Goal: Task Accomplishment & Management: Manage account settings

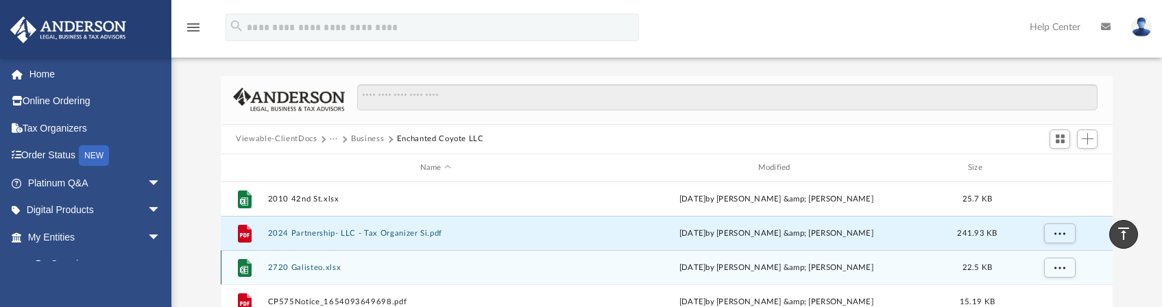
scroll to position [12, 0]
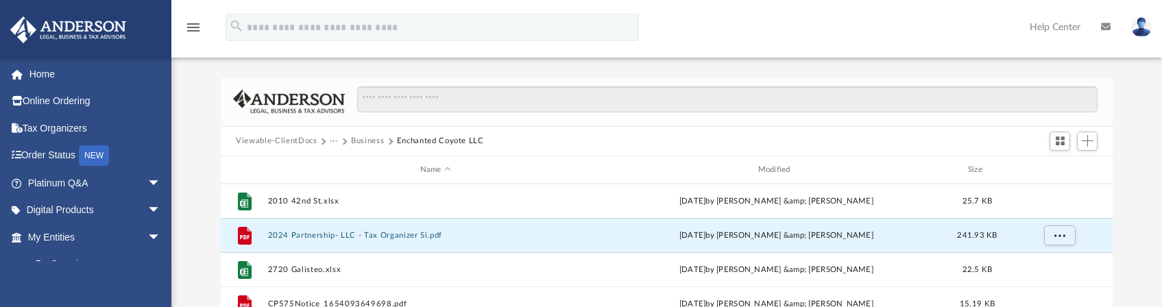
click at [365, 141] on button "Business" at bounding box center [367, 141] width 33 height 12
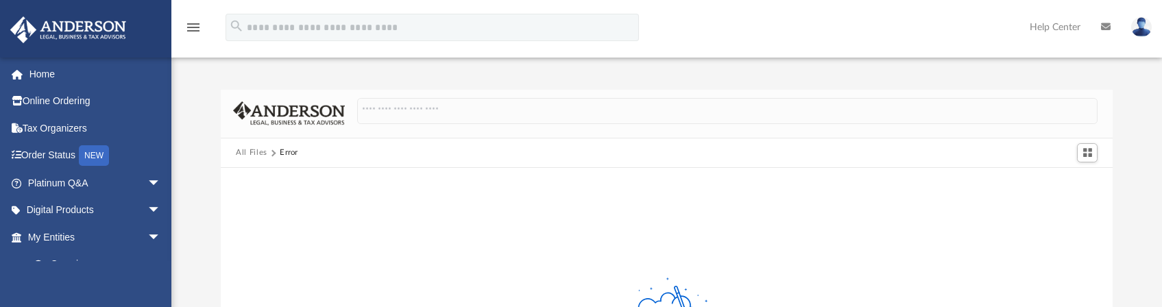
scroll to position [0, 0]
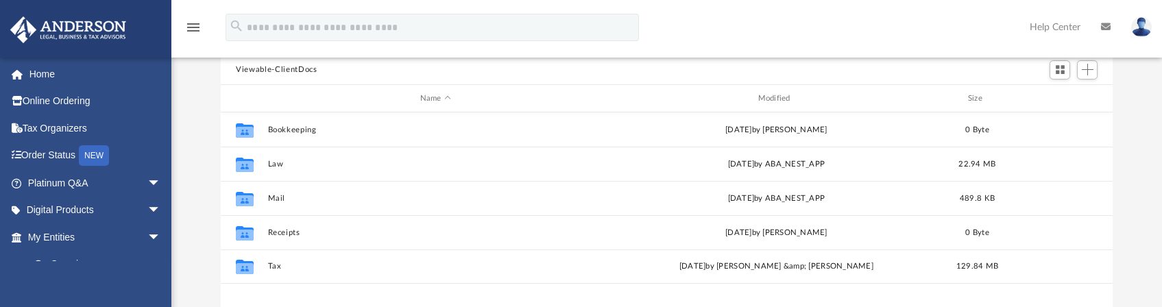
scroll to position [136, 0]
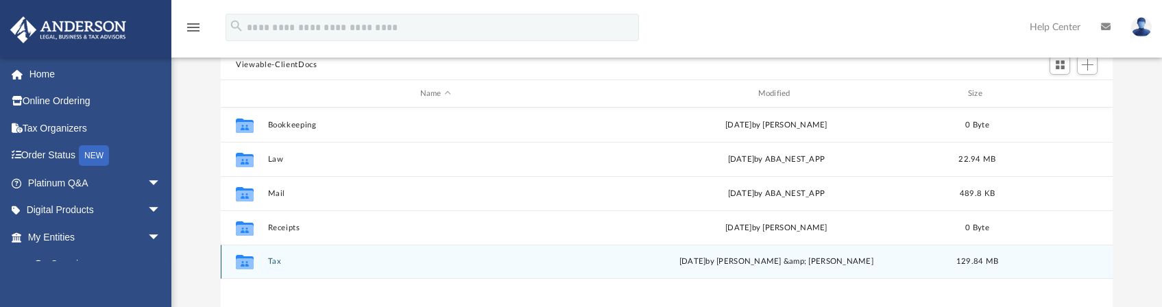
click at [265, 263] on div "Collaborated Folder Tax [DATE] by [PERSON_NAME] &amp; [PERSON_NAME] 129.84 MB" at bounding box center [667, 262] width 892 height 34
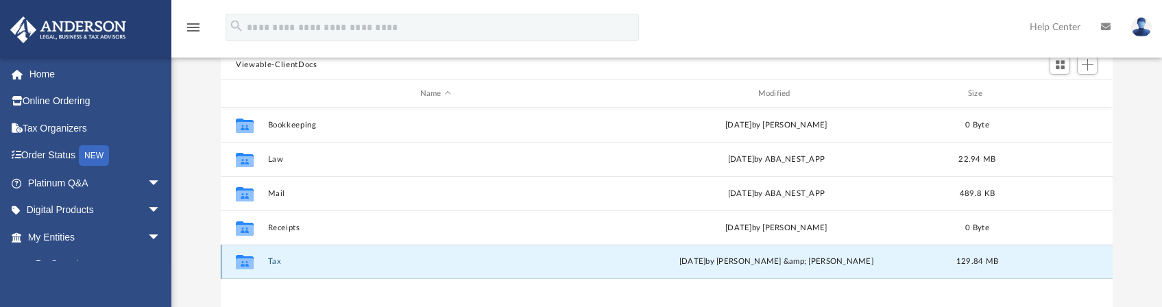
click at [278, 262] on button "Tax" at bounding box center [435, 262] width 335 height 9
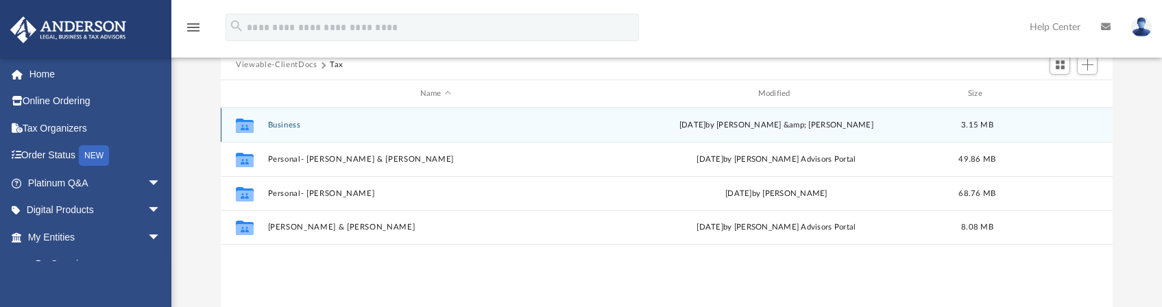
click at [276, 125] on button "Business" at bounding box center [435, 125] width 335 height 9
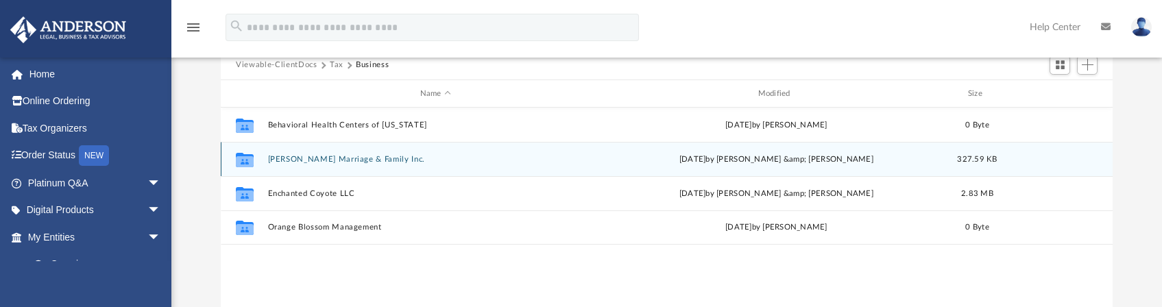
click at [299, 156] on button "[PERSON_NAME] Marriage & Family Inc." at bounding box center [435, 159] width 335 height 9
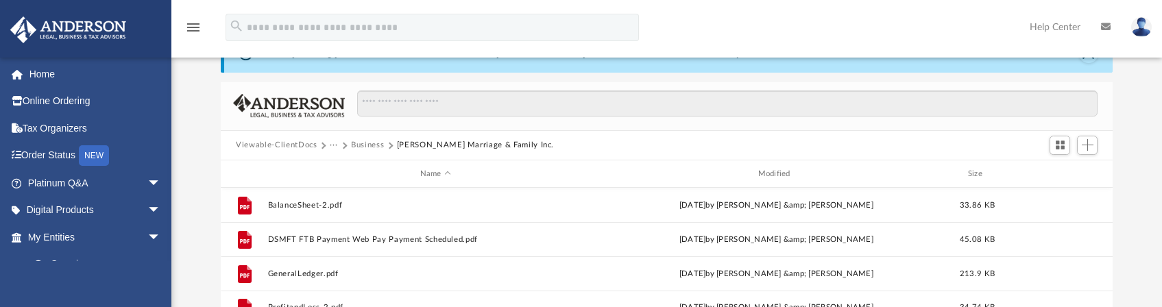
scroll to position [53, 0]
click at [1089, 149] on span "Add" at bounding box center [1088, 147] width 12 height 12
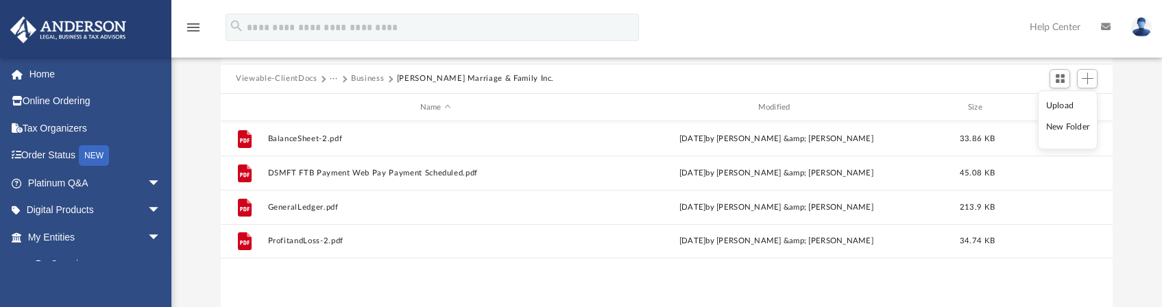
scroll to position [124, 0]
click at [1057, 103] on li "Upload" at bounding box center [1068, 104] width 44 height 14
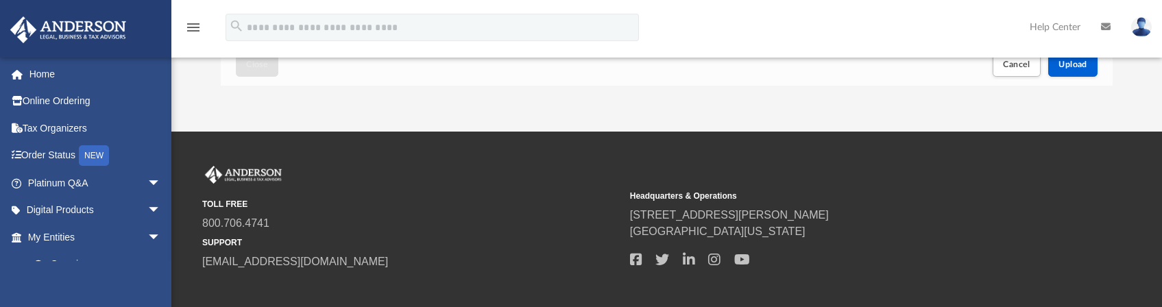
scroll to position [433, 0]
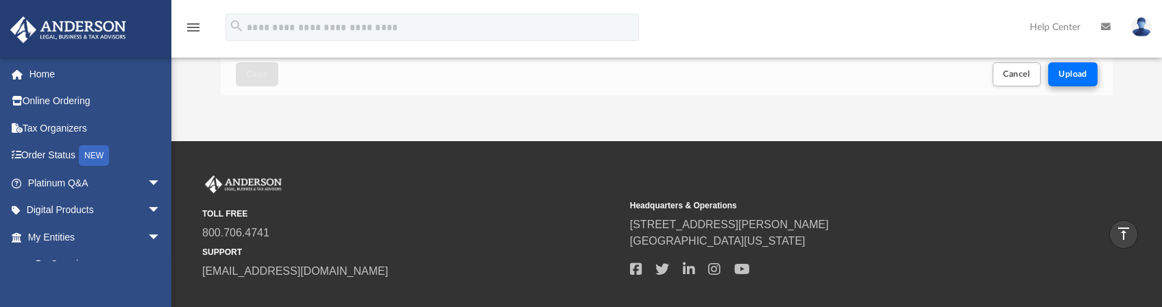
click at [1063, 73] on span "Upload" at bounding box center [1073, 74] width 29 height 8
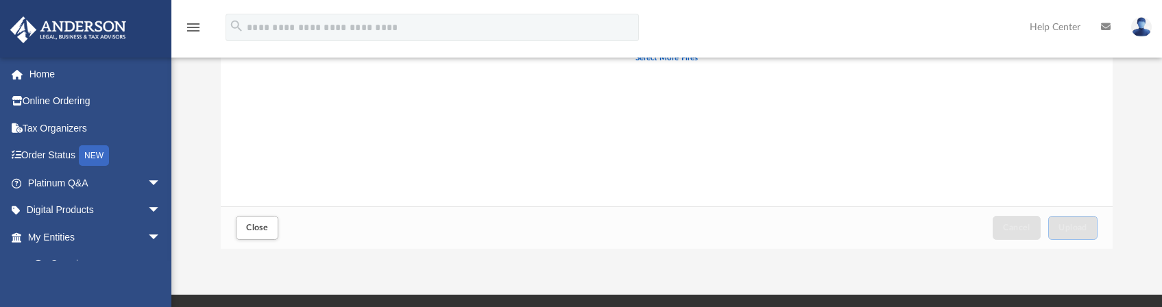
scroll to position [280, 0]
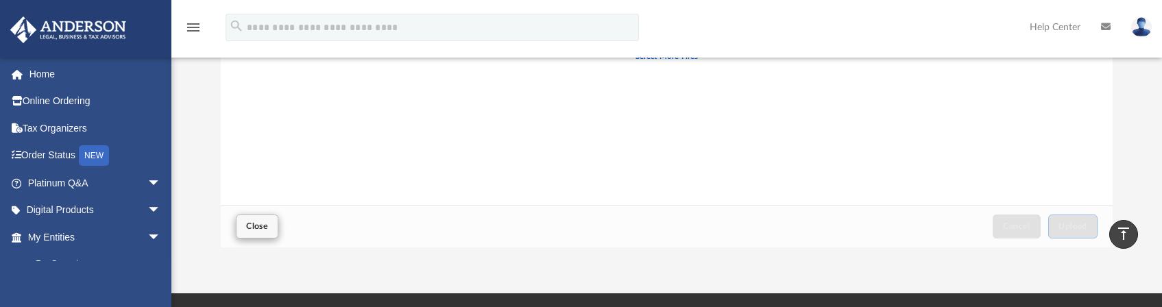
click at [253, 230] on span "Close" at bounding box center [257, 226] width 22 height 8
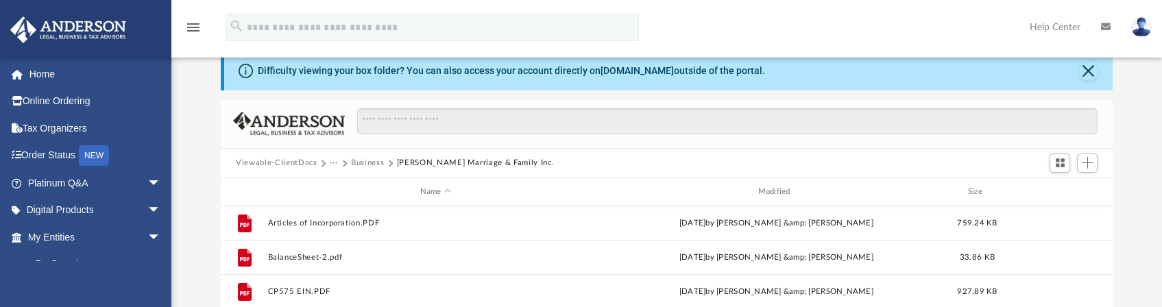
scroll to position [34, 0]
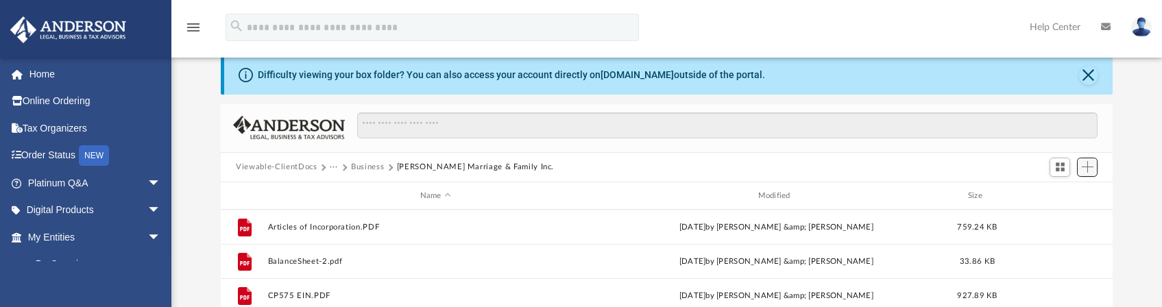
click at [1094, 166] on button "Add" at bounding box center [1087, 167] width 21 height 19
click at [1065, 190] on li "Upload" at bounding box center [1068, 194] width 44 height 14
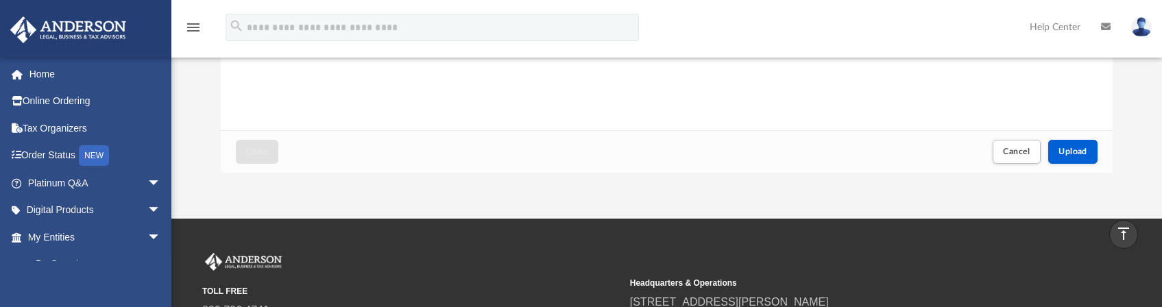
scroll to position [357, 0]
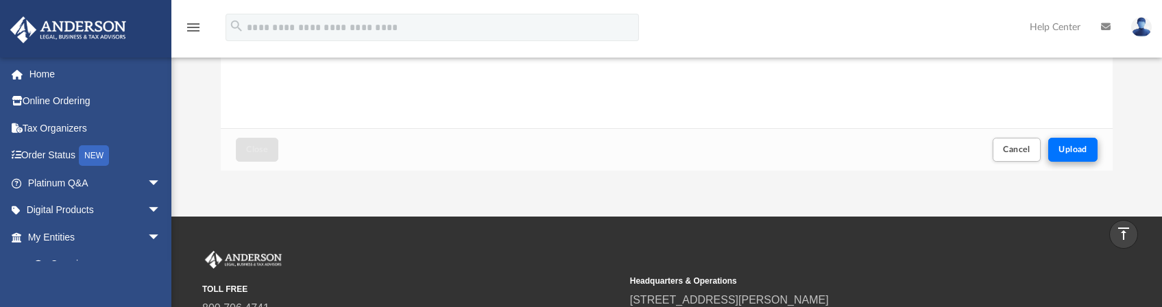
click at [1065, 147] on span "Upload" at bounding box center [1073, 149] width 29 height 8
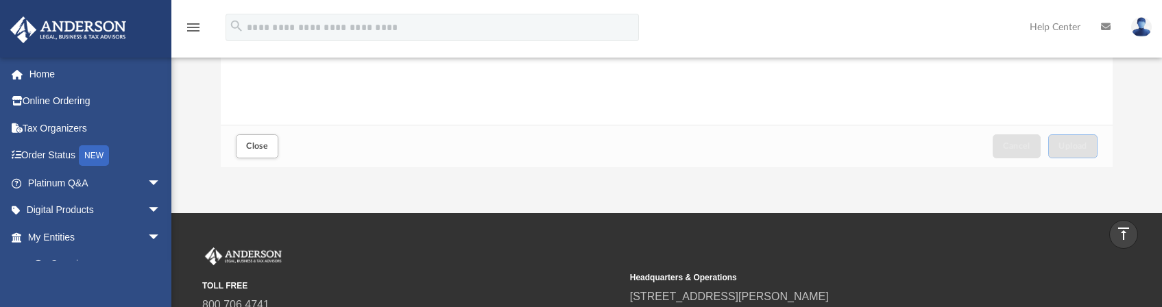
scroll to position [356, 0]
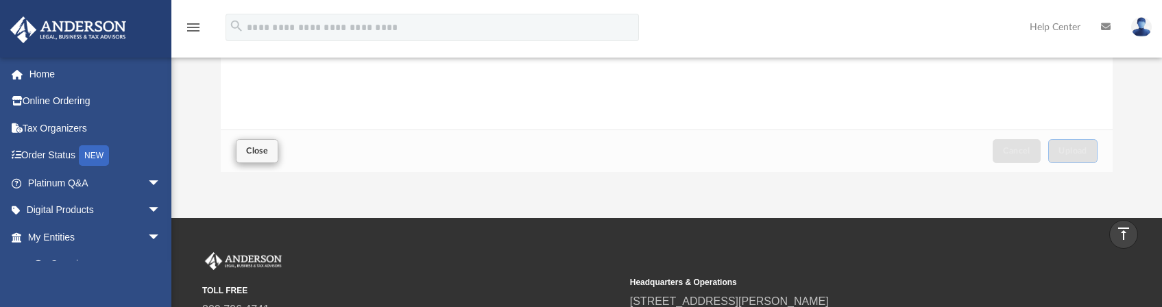
click at [263, 155] on span "Close" at bounding box center [257, 151] width 22 height 8
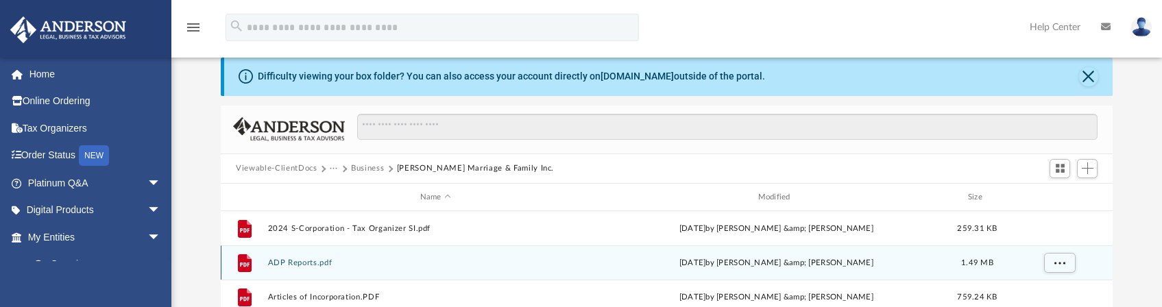
scroll to position [31, 0]
